Goal: Task Accomplishment & Management: Manage account settings

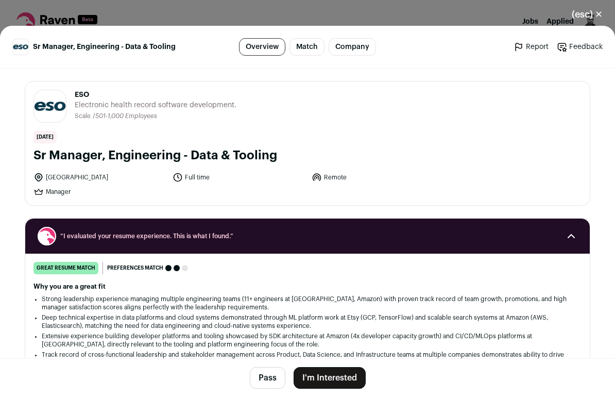
drag, startPoint x: 75, startPoint y: 96, endPoint x: 256, endPoint y: 107, distance: 181.1
click at [256, 107] on header "ESO [DOMAIN_NAME] Public / Private Private Valuation Unknown Company size 501-1…" at bounding box center [307, 106] width 548 height 33
copy div "ESO Electronic health record software development."
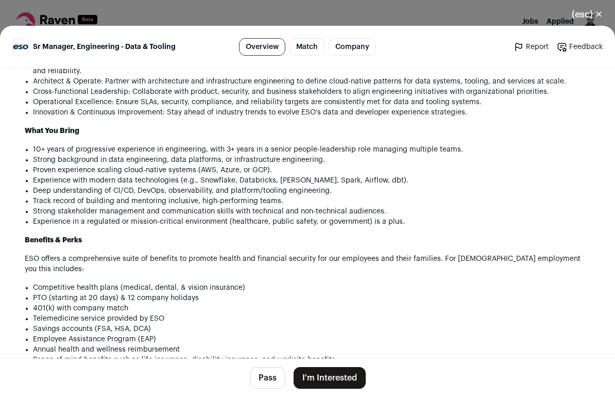
scroll to position [703, 0]
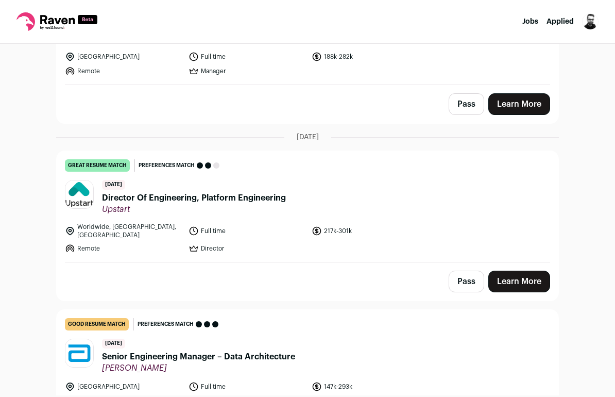
scroll to position [1103, 0]
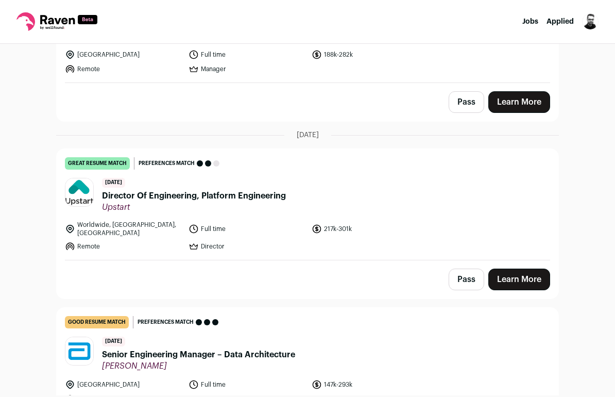
click at [465, 275] on button "Pass" at bounding box center [467, 279] width 36 height 22
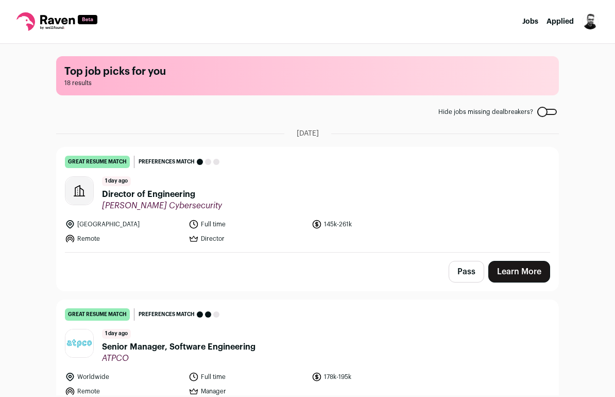
click at [454, 267] on button "Pass" at bounding box center [467, 272] width 36 height 22
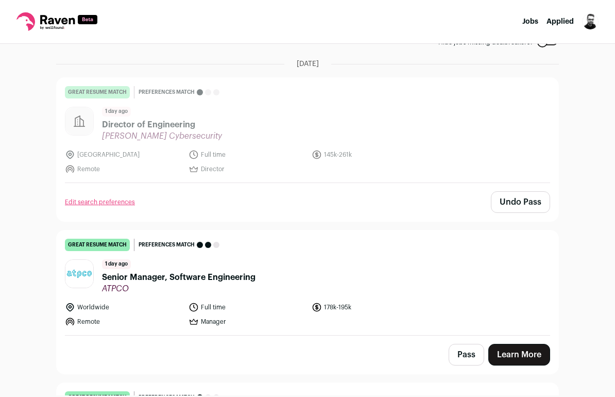
scroll to position [75, 0]
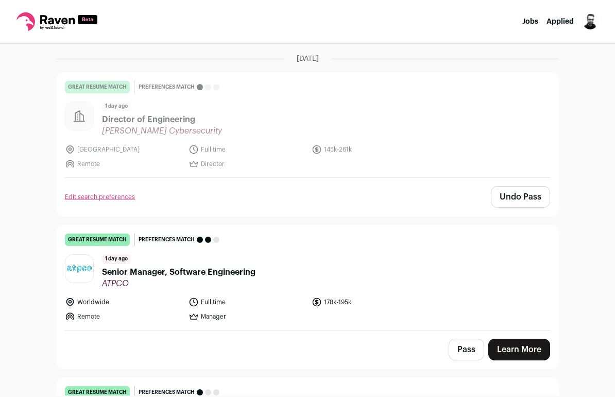
click at [458, 351] on button "Pass" at bounding box center [467, 349] width 36 height 22
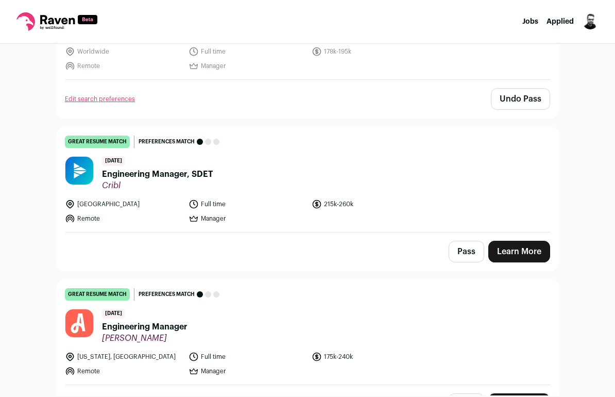
scroll to position [324, 0]
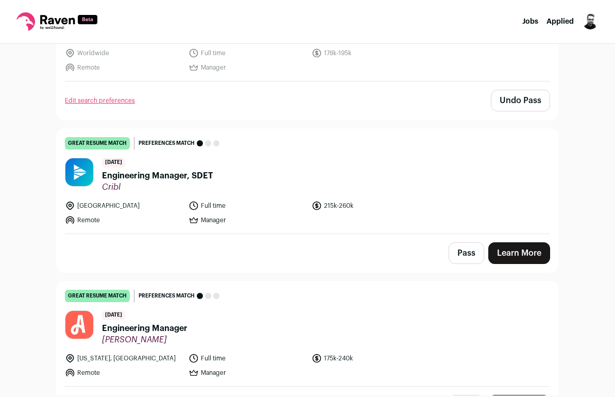
click at [459, 256] on button "Pass" at bounding box center [467, 253] width 36 height 22
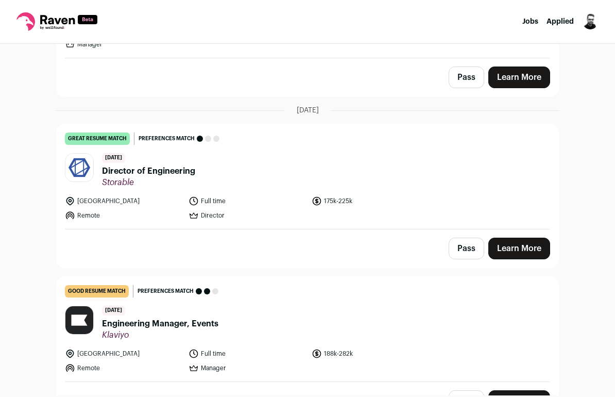
scroll to position [803, 0]
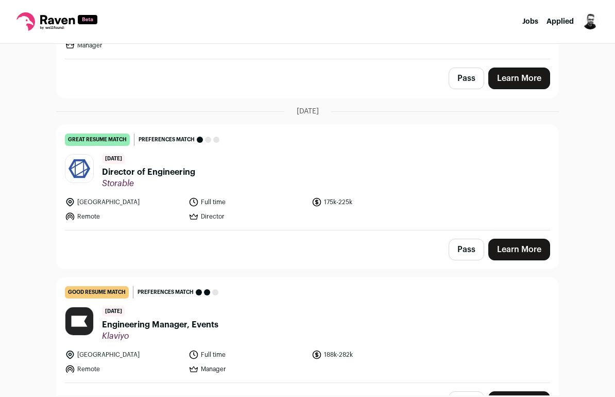
click at [454, 251] on button "Pass" at bounding box center [467, 250] width 36 height 22
